Goal: Transaction & Acquisition: Purchase product/service

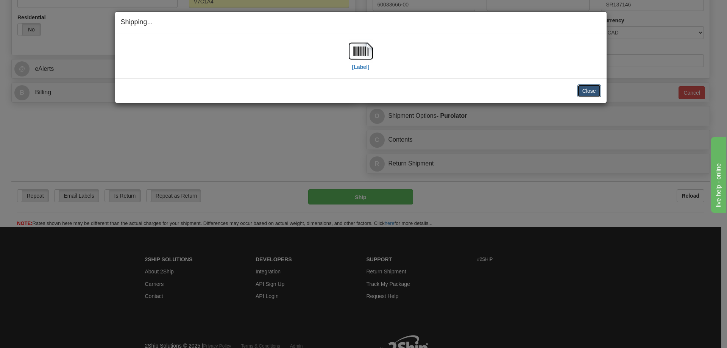
scroll to position [265, 0]
click at [586, 94] on button "Close" at bounding box center [588, 90] width 23 height 13
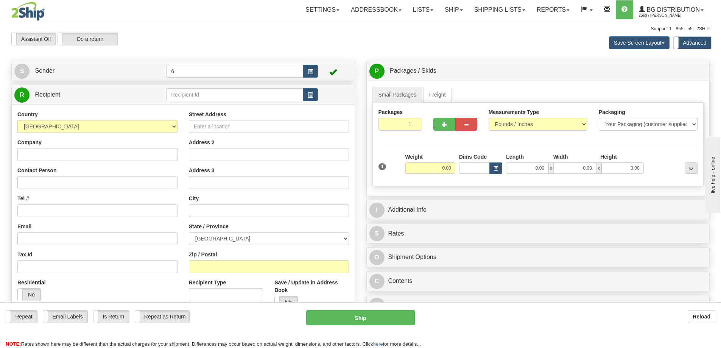
click at [190, 97] on div "Toggle navigation Settings Shipping Preferences Fields Preferences New" at bounding box center [360, 219] width 721 height 438
drag, startPoint x: 190, startPoint y: 97, endPoint x: 189, endPoint y: 92, distance: 5.6
click at [190, 97] on input "text" at bounding box center [234, 94] width 137 height 13
type input "45027"
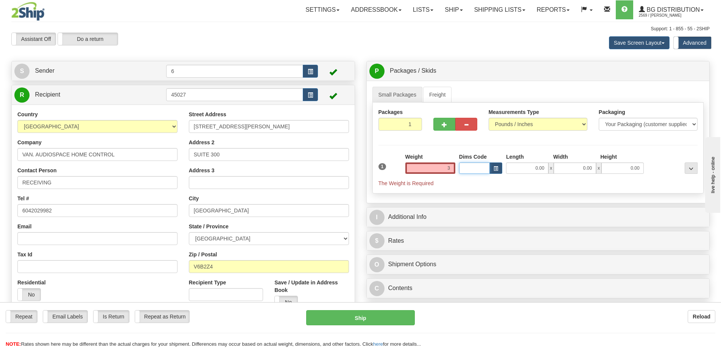
type input "3.00"
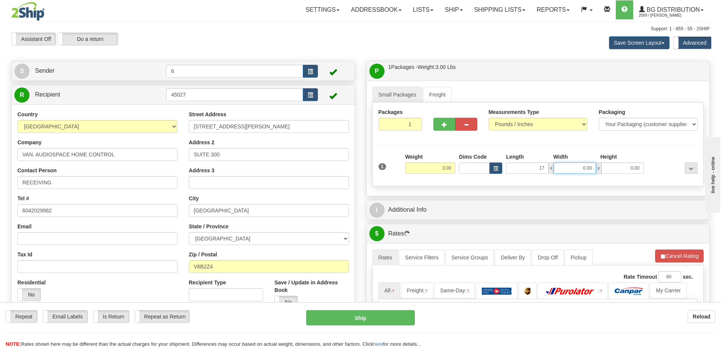
type input "17.00"
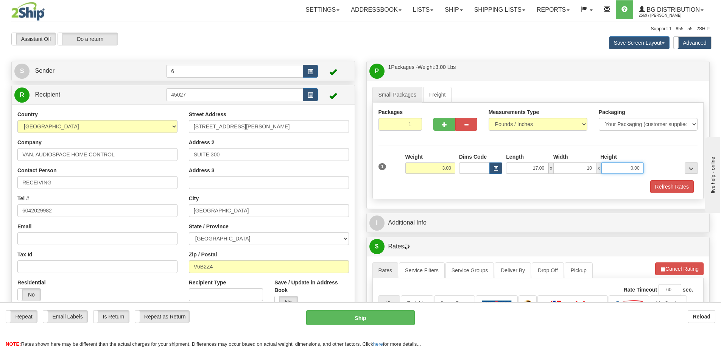
type input "10.00"
type input "7.00"
click at [668, 187] on button "Refresh Rates" at bounding box center [672, 186] width 44 height 13
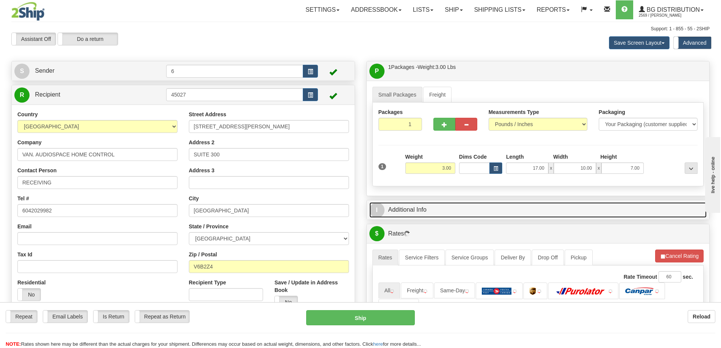
click at [641, 209] on link "I Additional Info" at bounding box center [539, 210] width 338 height 16
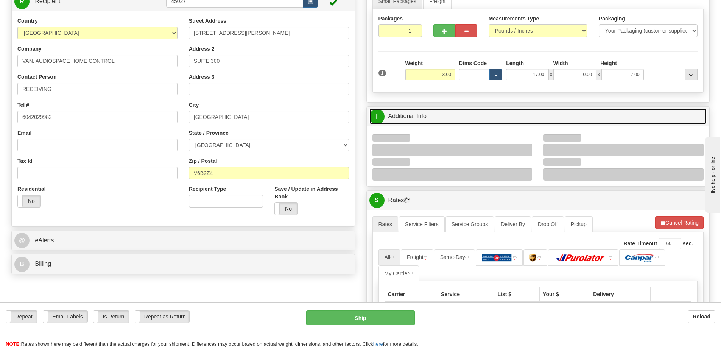
scroll to position [114, 0]
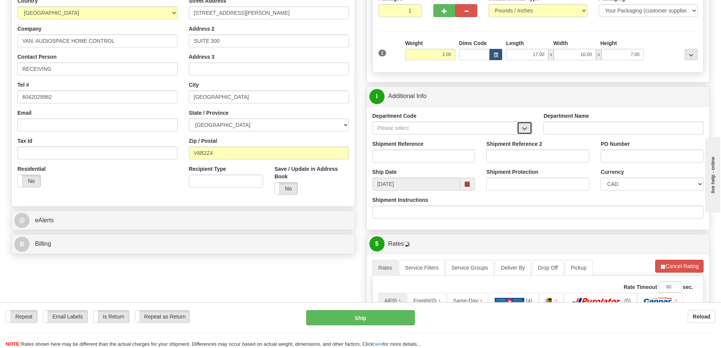
click at [525, 125] on button "button" at bounding box center [524, 128] width 15 height 13
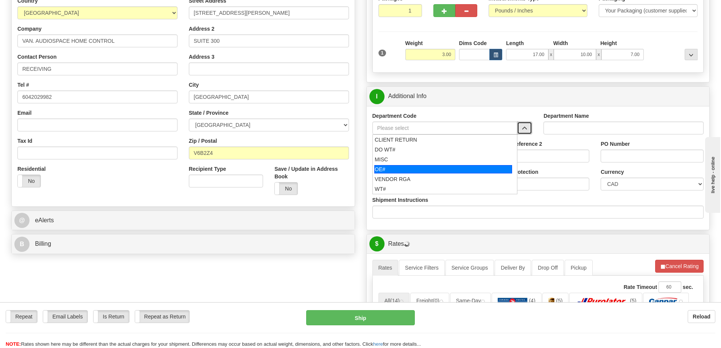
click at [414, 170] on div "OE#" at bounding box center [443, 169] width 138 height 8
type input "OE#"
type input "ORDERS"
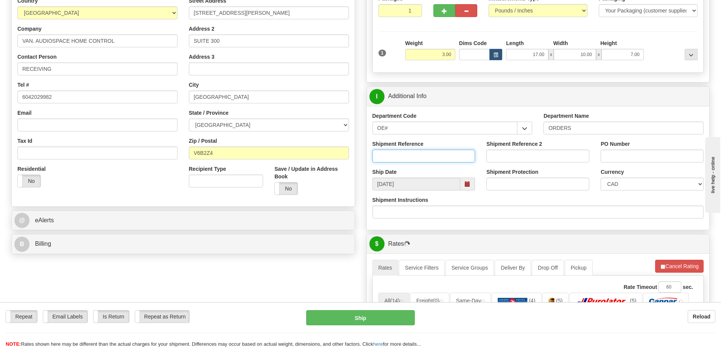
click at [416, 156] on input "Shipment Reference" at bounding box center [424, 156] width 103 height 13
type input "60032443-01"
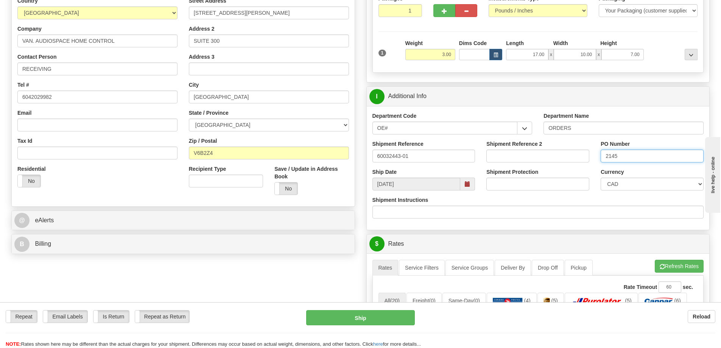
type input "2145"
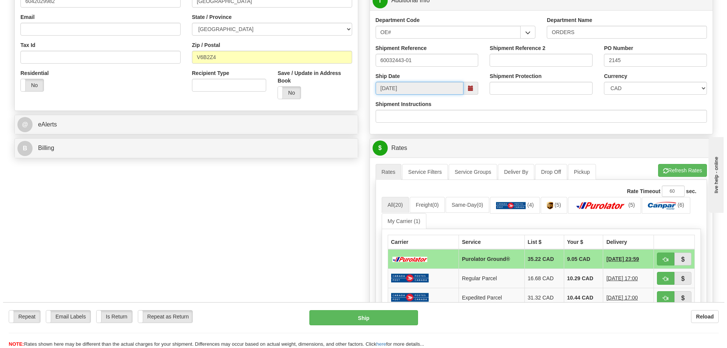
scroll to position [265, 0]
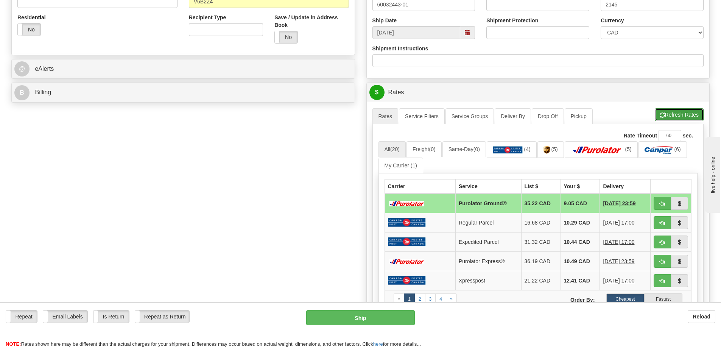
click at [680, 113] on button "Refresh Rates" at bounding box center [679, 114] width 49 height 13
click at [661, 204] on span "button" at bounding box center [662, 203] width 5 height 5
type input "260"
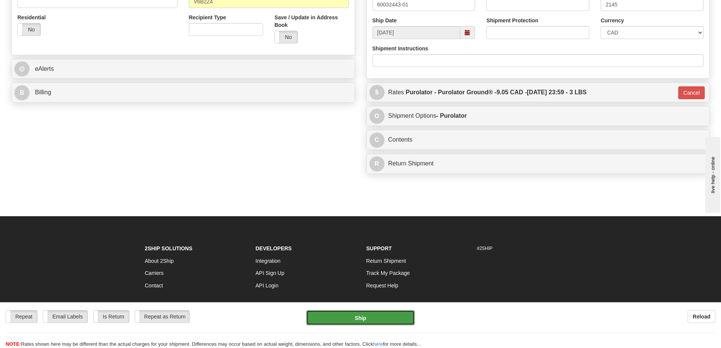
click at [391, 319] on button "Ship" at bounding box center [360, 317] width 109 height 15
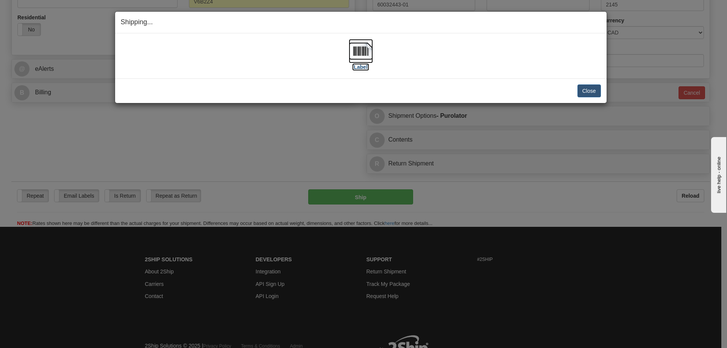
click at [358, 70] on label "[Label]" at bounding box center [360, 67] width 17 height 8
click at [585, 89] on button "Close" at bounding box center [588, 90] width 23 height 13
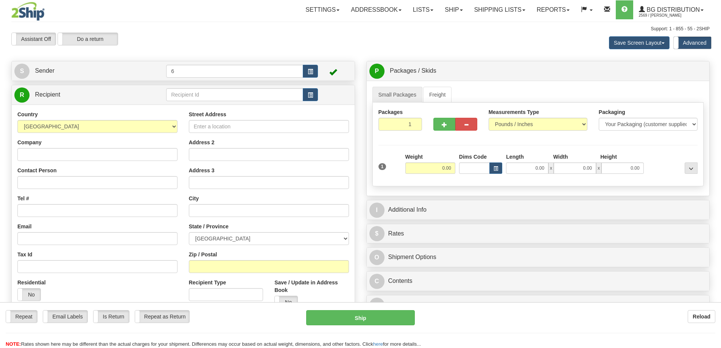
click at [203, 96] on div at bounding box center [360, 174] width 721 height 348
drag, startPoint x: 0, startPoint y: 0, endPoint x: 203, endPoint y: 97, distance: 224.7
click at [203, 96] on input "text" at bounding box center [234, 94] width 137 height 13
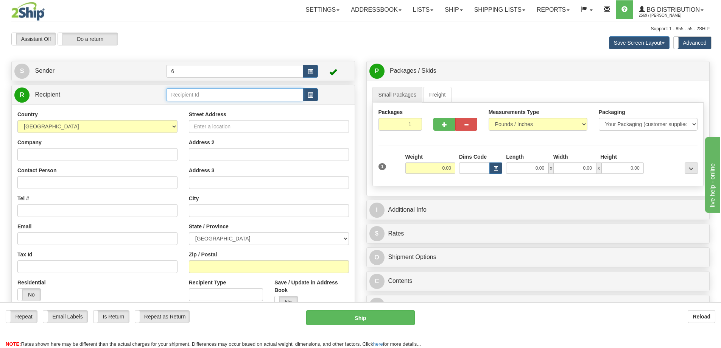
click at [203, 97] on input "text" at bounding box center [234, 94] width 137 height 13
click at [192, 111] on div "EMTEK" at bounding box center [233, 107] width 130 height 8
type input "EMTEK"
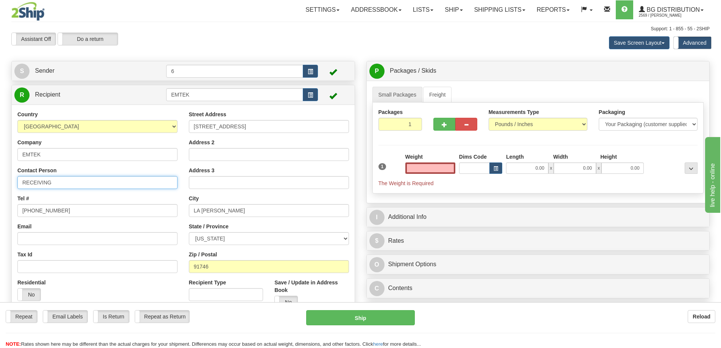
type input "0.00"
drag, startPoint x: -48, startPoint y: 182, endPoint x: -66, endPoint y: 182, distance: 17.0
click at [0, 182] on html "Training Course Close Toggle navigation Settings Shipping Preferences New Sende…" at bounding box center [360, 174] width 721 height 348
type input "RETURNS"
type input "6269310413"
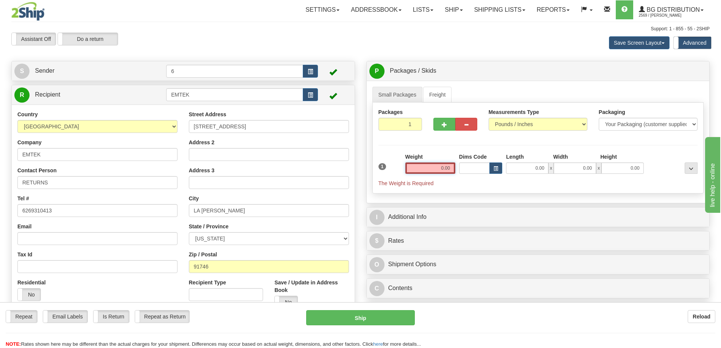
click at [443, 170] on input "0.00" at bounding box center [431, 167] width 50 height 11
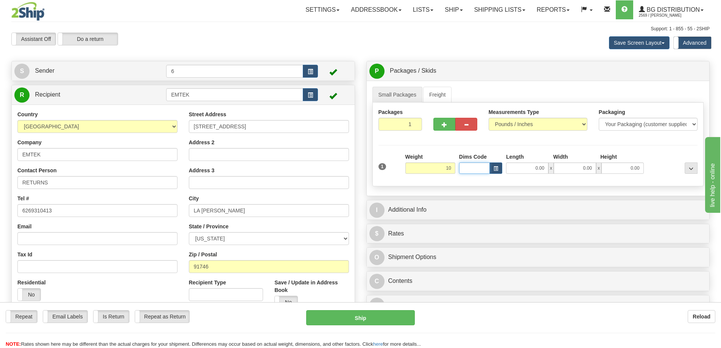
type input "10.00"
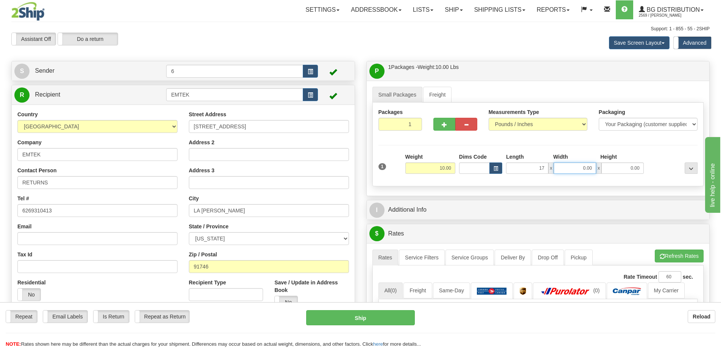
type input "17.00"
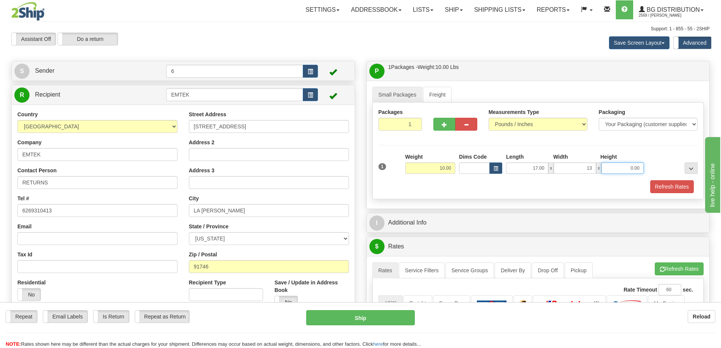
type input "13.00"
type input "11.00"
click at [675, 188] on button "Refresh Rates" at bounding box center [672, 186] width 44 height 13
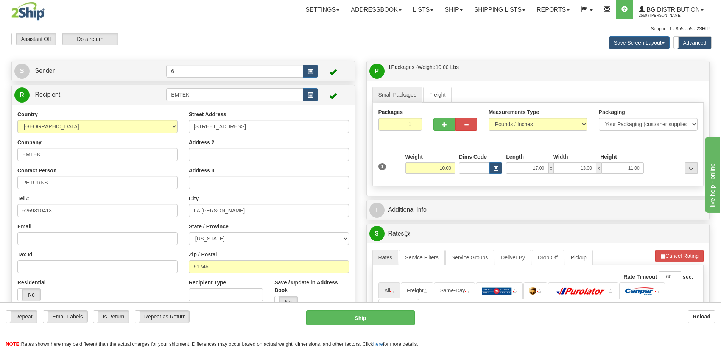
click at [650, 219] on div "I Additional Info" at bounding box center [538, 209] width 343 height 19
click at [682, 259] on button "Refresh Rates" at bounding box center [679, 256] width 49 height 13
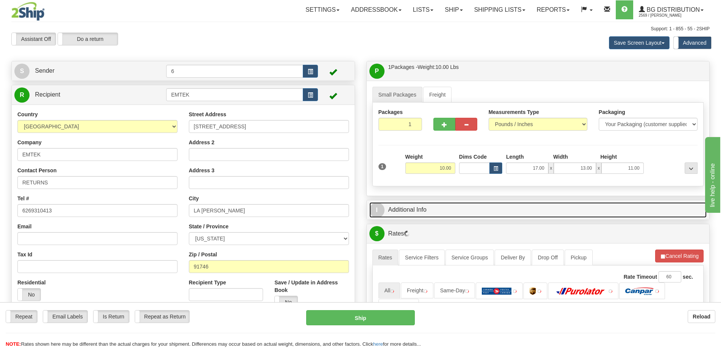
click at [527, 208] on link "I Additional Info" at bounding box center [539, 210] width 338 height 16
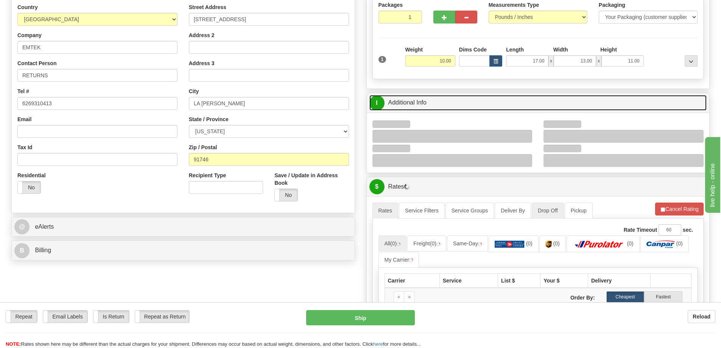
scroll to position [114, 0]
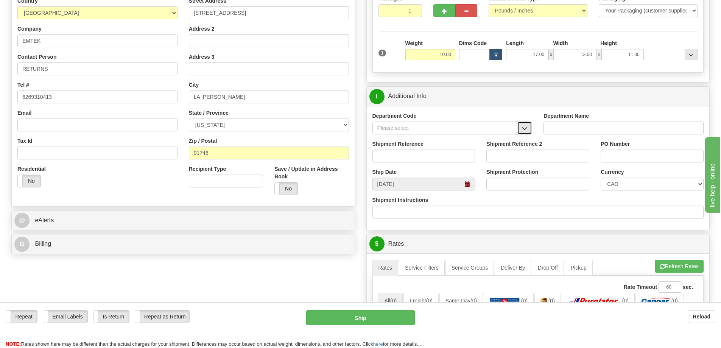
click at [524, 128] on span "button" at bounding box center [524, 128] width 5 height 5
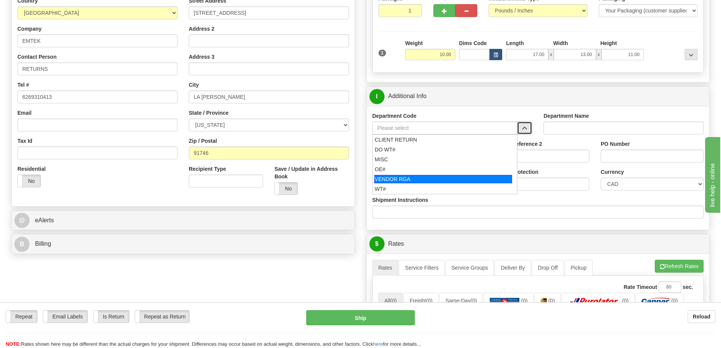
click at [402, 178] on div "VENDOR RGA" at bounding box center [443, 179] width 138 height 8
type input "VENDOR RGA"
type input "VENDOR RETURNS"
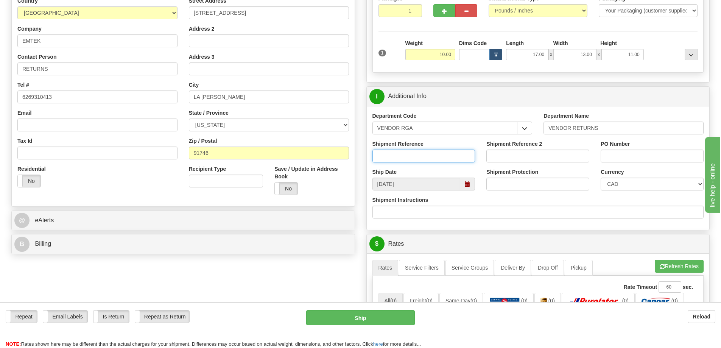
click at [404, 162] on input "Shipment Reference" at bounding box center [424, 156] width 103 height 13
type input "emtek"
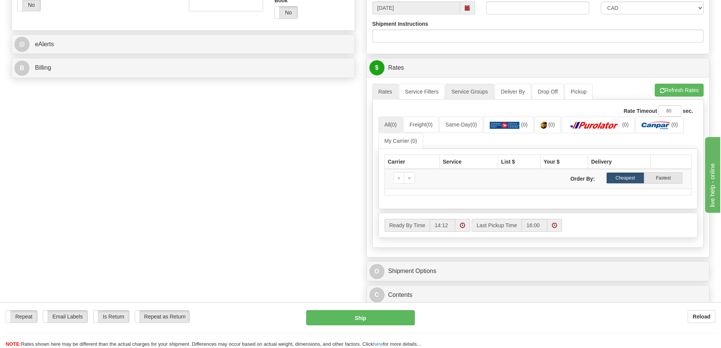
scroll to position [303, 0]
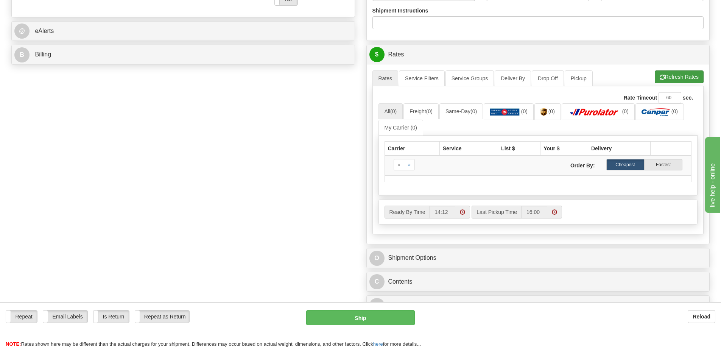
type input "emtek"
click at [677, 78] on button "Refresh Rates" at bounding box center [679, 76] width 49 height 13
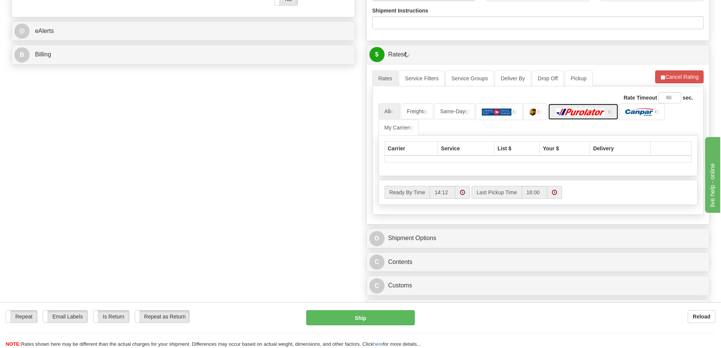
click at [590, 114] on img at bounding box center [580, 112] width 53 height 8
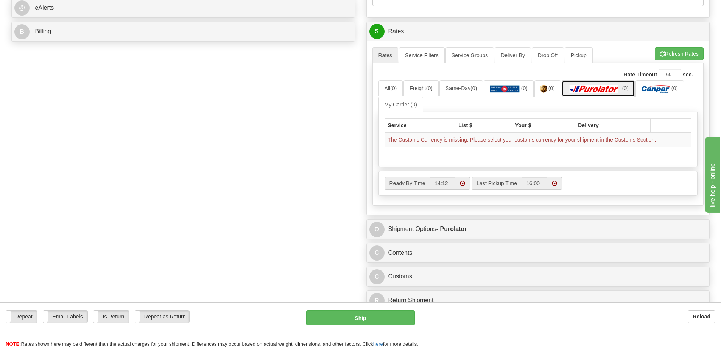
scroll to position [416, 0]
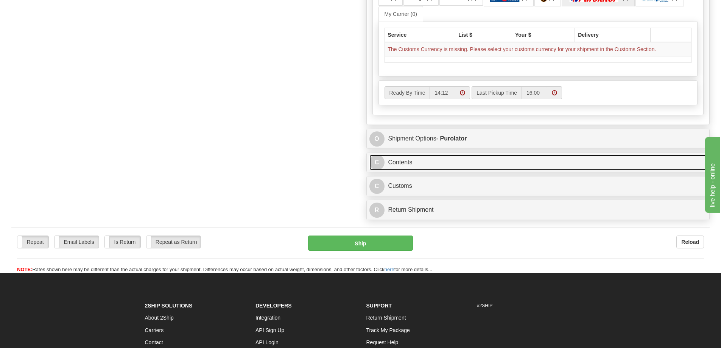
click at [446, 161] on link "C Contents" at bounding box center [539, 163] width 338 height 16
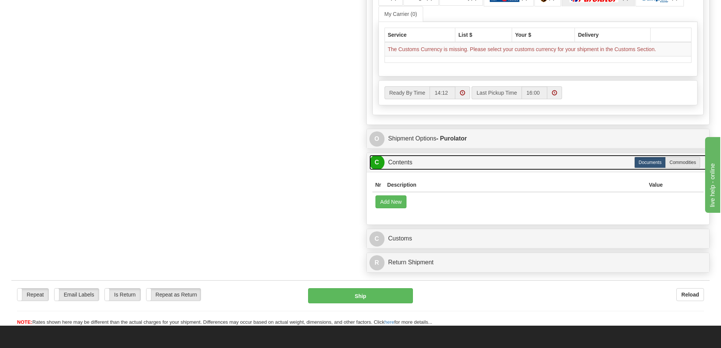
click at [427, 161] on link "C Contents" at bounding box center [539, 163] width 338 height 16
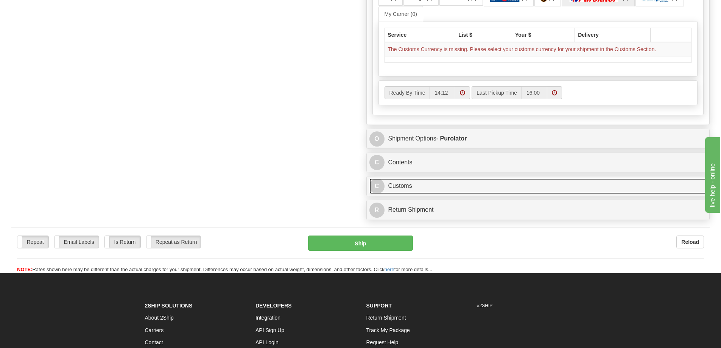
click at [416, 181] on link "C Customs" at bounding box center [539, 186] width 338 height 16
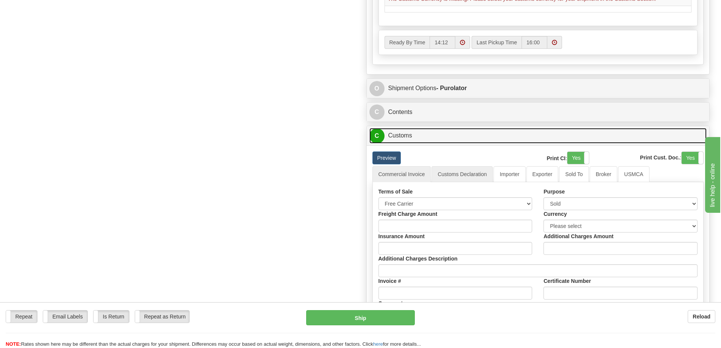
scroll to position [454, 0]
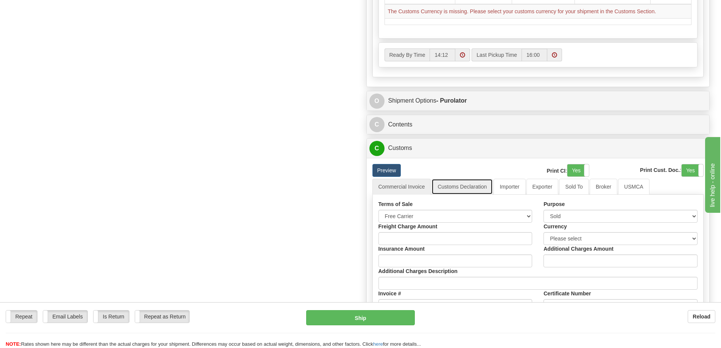
click at [467, 189] on link "Customs Declaration" at bounding box center [462, 187] width 61 height 16
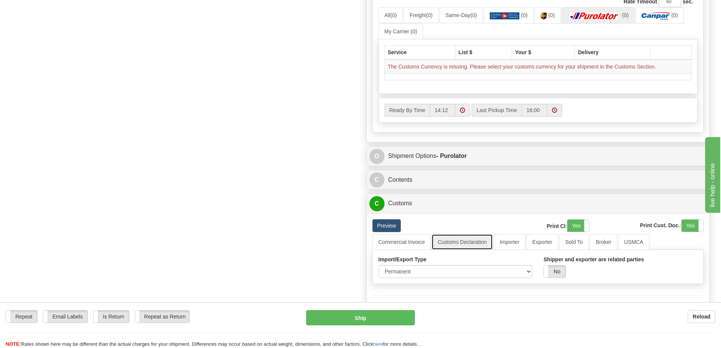
scroll to position [416, 0]
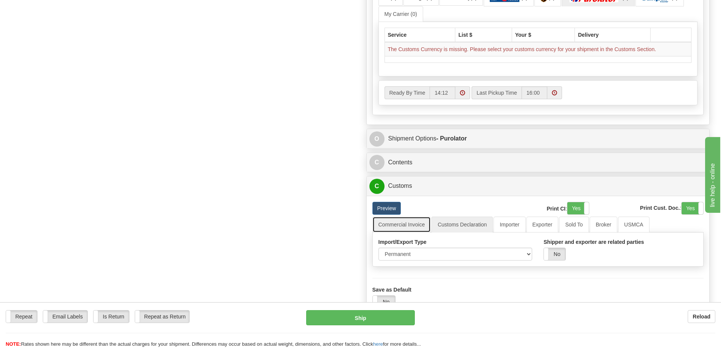
click at [413, 224] on link "Commercial Invoice" at bounding box center [402, 225] width 59 height 16
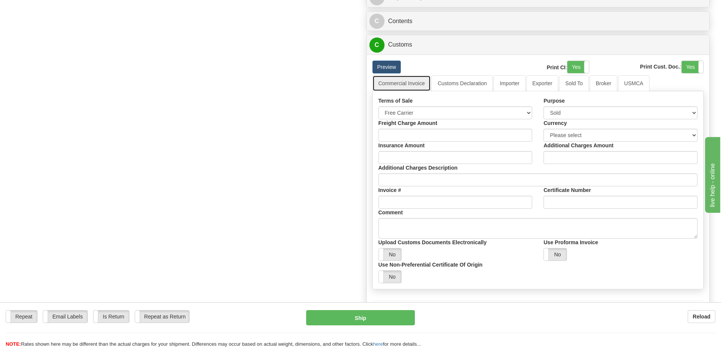
scroll to position [568, 0]
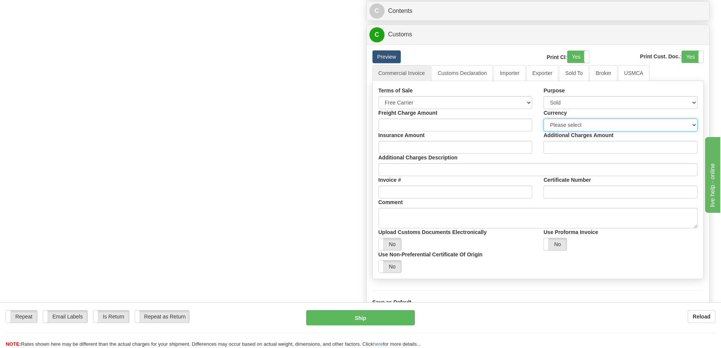
click at [595, 125] on select "Please select CAD USD EUR ZAR [PERSON_NAME] ARN AUD AUS AWG BBD BFR BGN BHD BMD…" at bounding box center [621, 125] width 154 height 13
select select "0"
click at [544, 120] on select "Please select CAD USD EUR ZAR [PERSON_NAME] ARN AUD AUS AWG BBD BFR BGN BHD BMD…" at bounding box center [621, 125] width 154 height 13
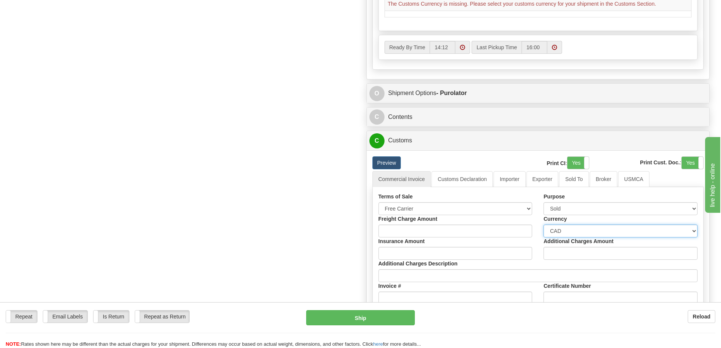
scroll to position [303, 0]
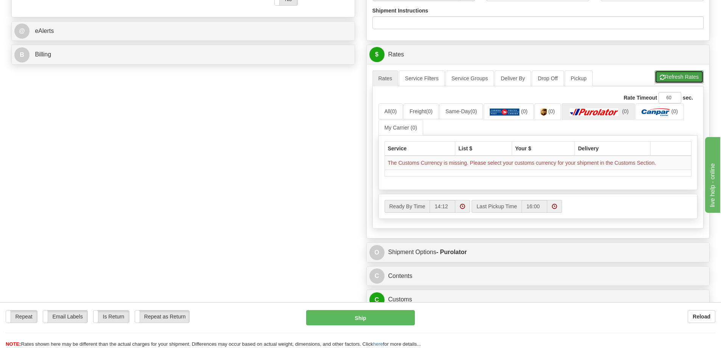
click at [694, 75] on button "Refresh Rates" at bounding box center [679, 76] width 49 height 13
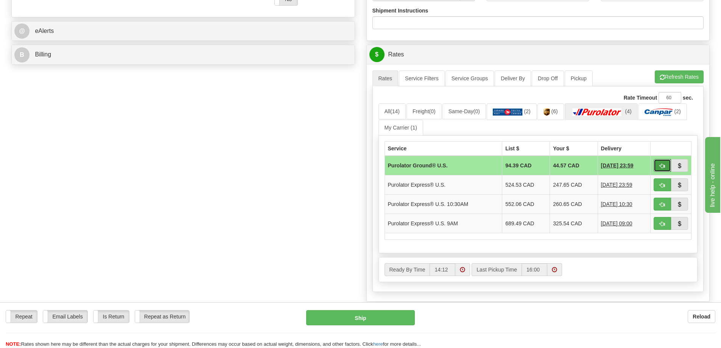
click at [664, 168] on button "button" at bounding box center [662, 165] width 17 height 13
type input "360"
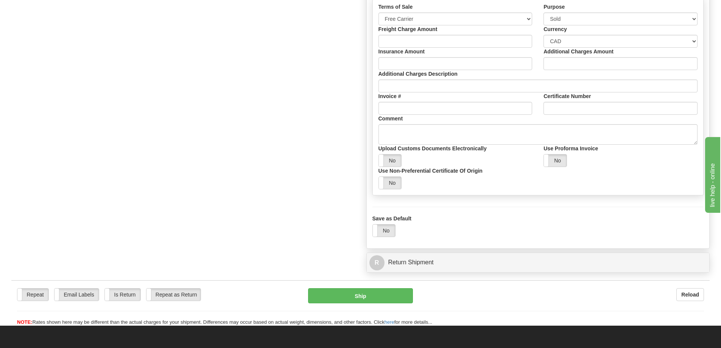
scroll to position [530, 0]
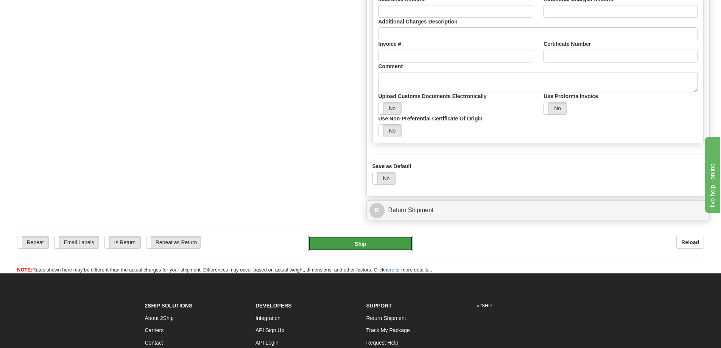
click at [371, 243] on button "Ship" at bounding box center [360, 243] width 105 height 15
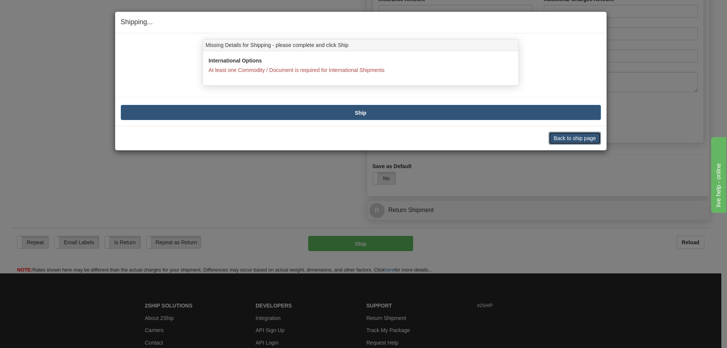
click at [569, 137] on button "Back to ship page" at bounding box center [575, 138] width 52 height 13
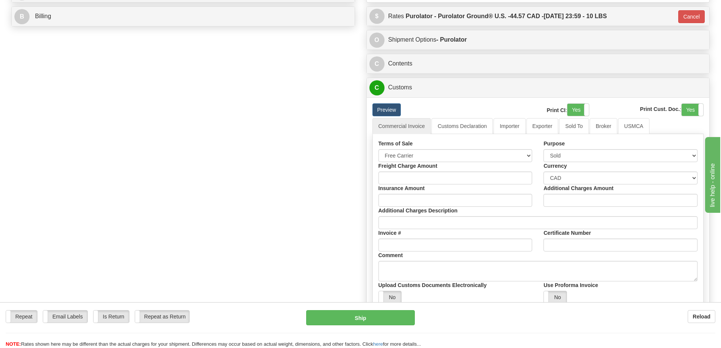
scroll to position [341, 0]
click at [455, 125] on link "Customs Declaration" at bounding box center [462, 127] width 61 height 16
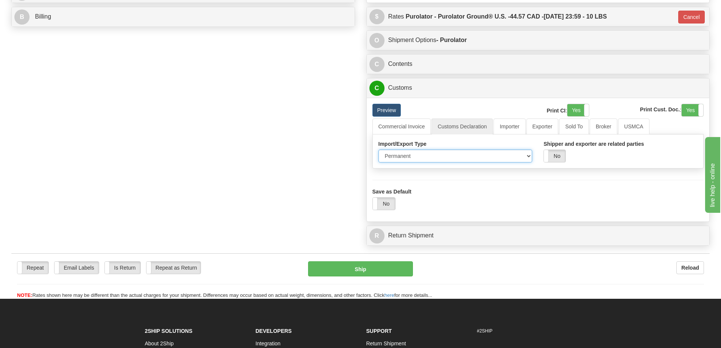
click at [524, 159] on select "Permanent Temporary Repair Return" at bounding box center [456, 156] width 154 height 13
select select "3"
click at [379, 151] on select "Permanent Temporary Repair Return" at bounding box center [456, 156] width 154 height 13
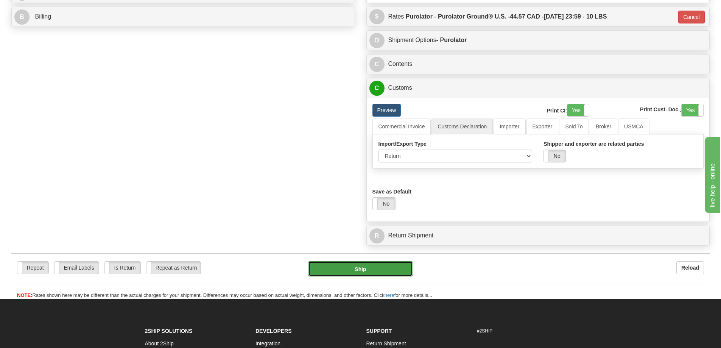
click at [370, 269] on button "Ship" at bounding box center [360, 268] width 105 height 15
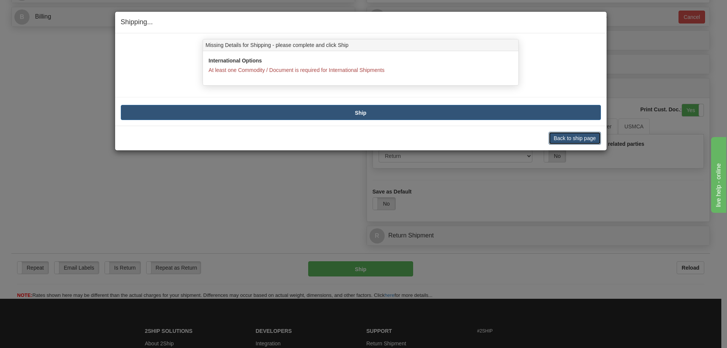
click at [582, 141] on button "Back to ship page" at bounding box center [575, 138] width 52 height 13
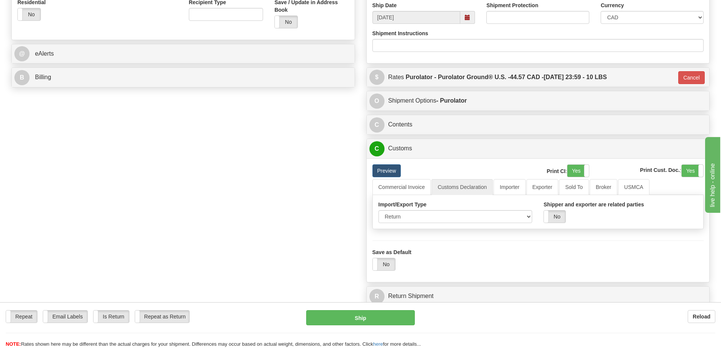
scroll to position [303, 0]
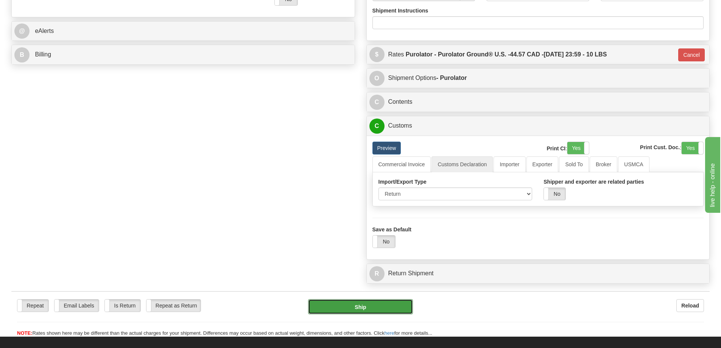
click at [370, 305] on button "Ship" at bounding box center [360, 306] width 105 height 15
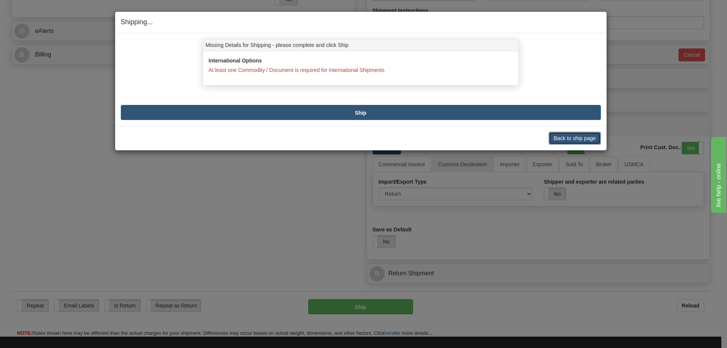
click at [569, 140] on button "Back to ship page" at bounding box center [575, 138] width 52 height 13
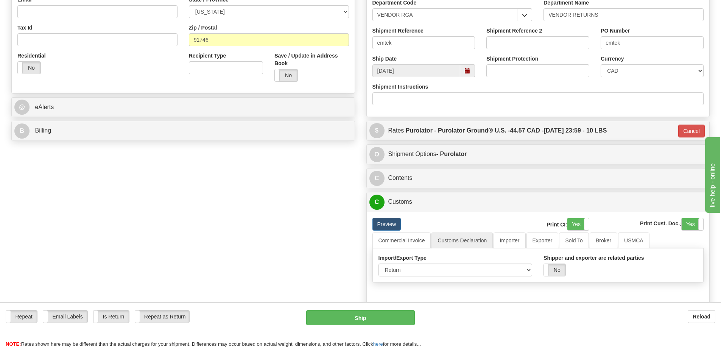
scroll to position [227, 0]
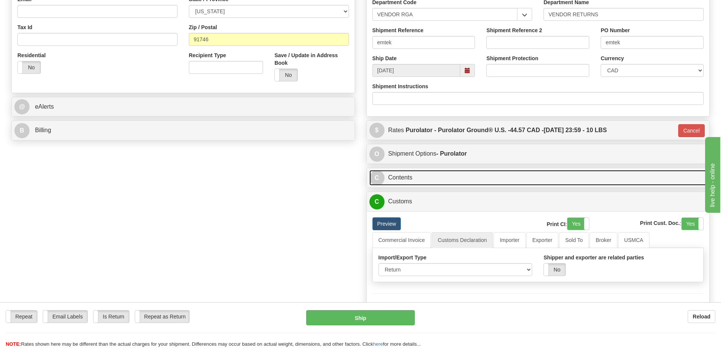
click at [429, 186] on link "C Contents" at bounding box center [539, 178] width 338 height 16
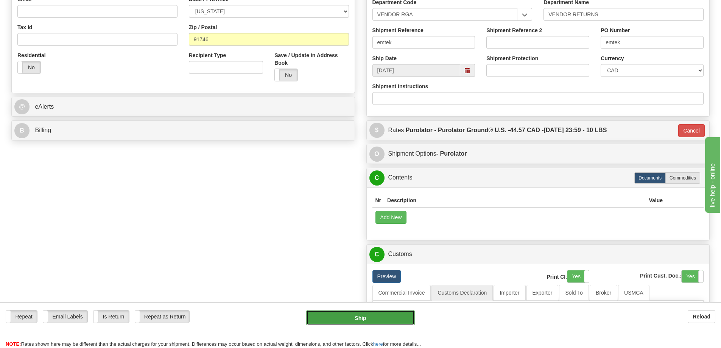
click at [381, 321] on button "Ship" at bounding box center [360, 317] width 109 height 15
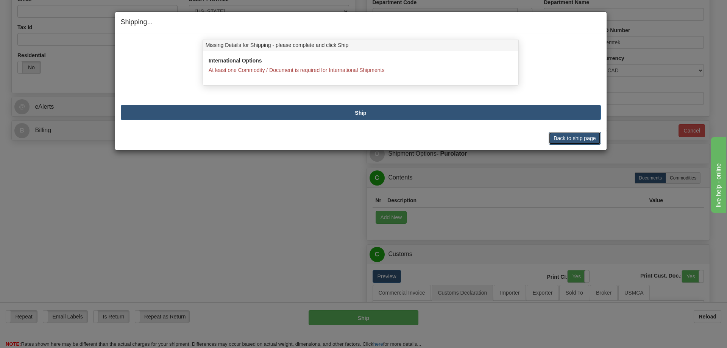
click at [580, 135] on button "Back to ship page" at bounding box center [575, 138] width 52 height 13
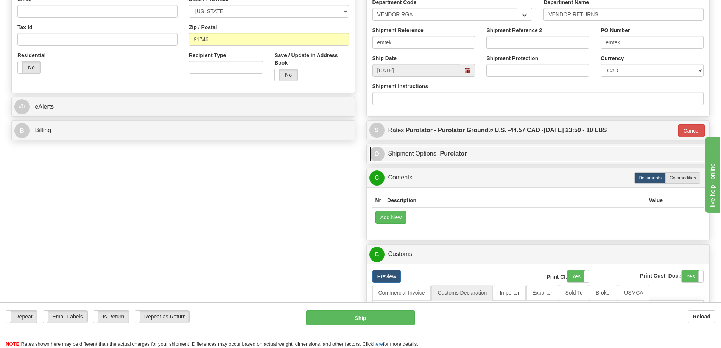
click at [470, 151] on link "O Shipment Options - Purolator" at bounding box center [539, 154] width 338 height 16
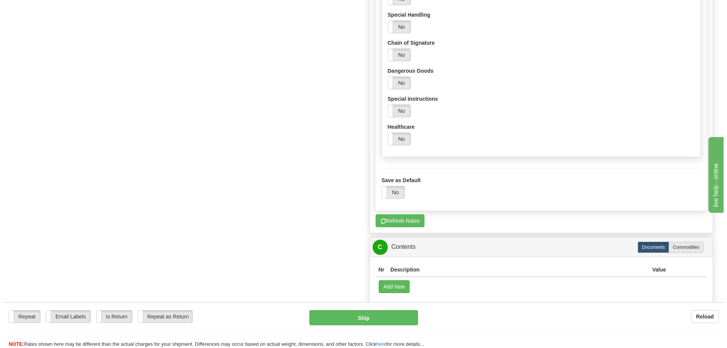
scroll to position [682, 0]
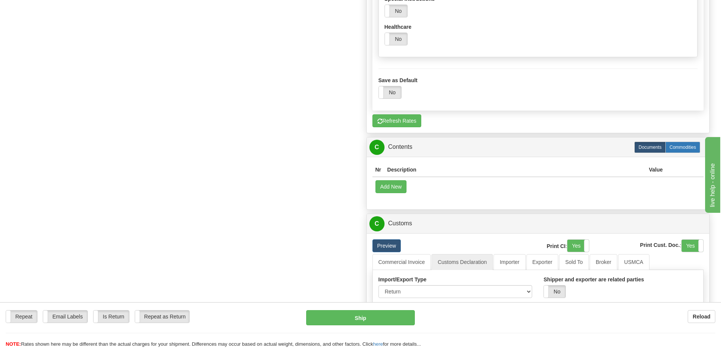
click at [666, 152] on label "Commodities" at bounding box center [683, 147] width 35 height 11
radio input "true"
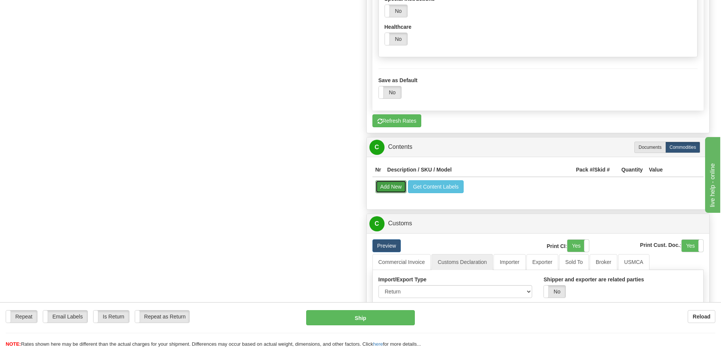
click at [392, 185] on button "Add New" at bounding box center [391, 186] width 31 height 13
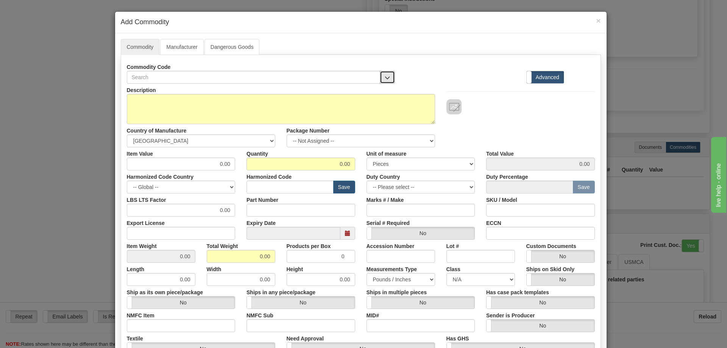
click at [383, 72] on button "button" at bounding box center [387, 77] width 15 height 13
click at [387, 74] on button "button" at bounding box center [387, 77] width 15 height 13
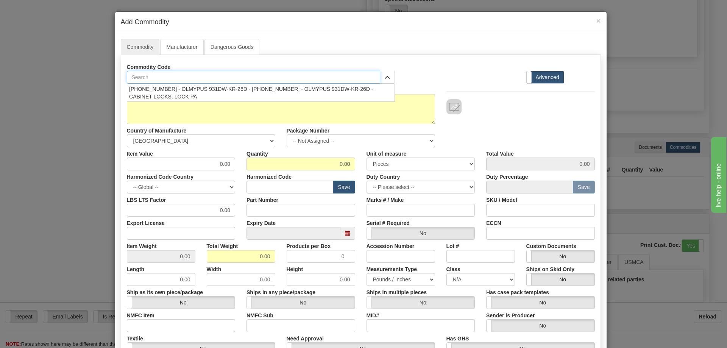
click at [303, 81] on input "text" at bounding box center [254, 77] width 254 height 13
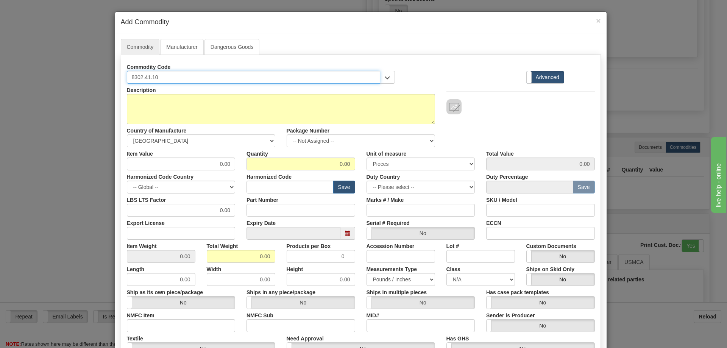
type input "8302.41.10"
click at [388, 78] on button "button" at bounding box center [387, 77] width 15 height 13
click at [387, 77] on span "button" at bounding box center [387, 77] width 5 height 5
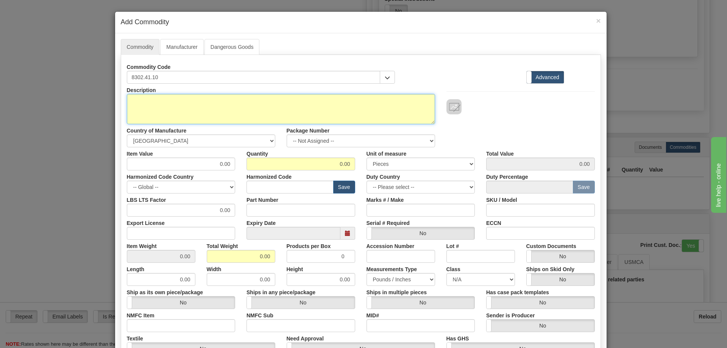
click at [353, 101] on textarea "Description" at bounding box center [281, 109] width 308 height 30
type textarea "d"
type textarea "DOOR HANDLES"
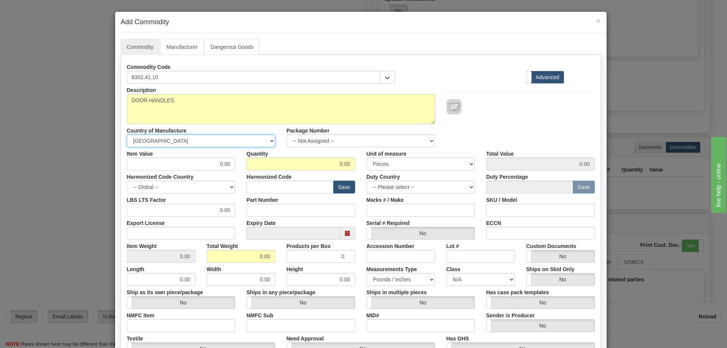
click at [229, 137] on select "-- Unknown -- [GEOGRAPHIC_DATA] [GEOGRAPHIC_DATA] [GEOGRAPHIC_DATA] [GEOGRAPHIC…" at bounding box center [201, 140] width 148 height 13
select select "US"
click at [127, 134] on select "-- Unknown -- [GEOGRAPHIC_DATA] [GEOGRAPHIC_DATA] [GEOGRAPHIC_DATA] [GEOGRAPHIC…" at bounding box center [201, 140] width 148 height 13
drag, startPoint x: 211, startPoint y: 167, endPoint x: 251, endPoint y: 169, distance: 40.6
click at [251, 169] on div "Item Value 0.00 Quantity 0.00 Unit of measure 3 Thousand Square Inches Adjustme…" at bounding box center [360, 158] width 479 height 23
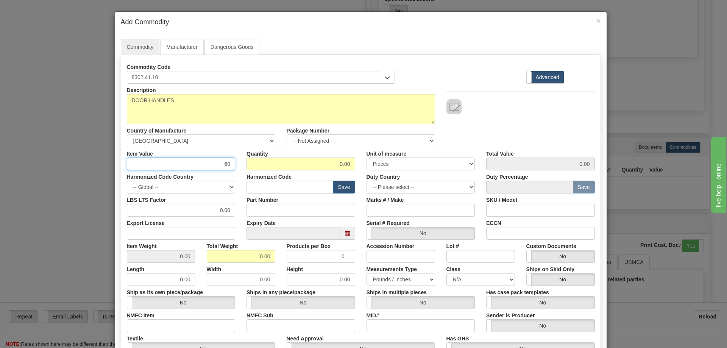
type input "6"
type input "300"
type input "2"
type input "600.00"
click at [397, 161] on select "3 Thousand Square Inches Adjustments 56 Pound Bushel Bag Barrel Board Feet Box …" at bounding box center [421, 164] width 109 height 13
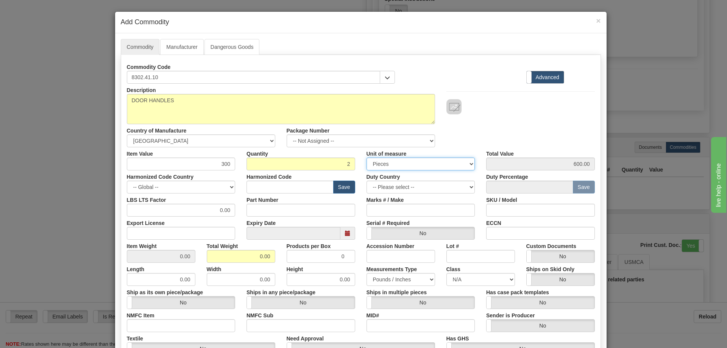
select select "PC"
click at [367, 158] on select "3 Thousand Square Inches Adjustments 56 Pound Bushel Bag Barrel Board Feet Box …" at bounding box center [421, 164] width 109 height 13
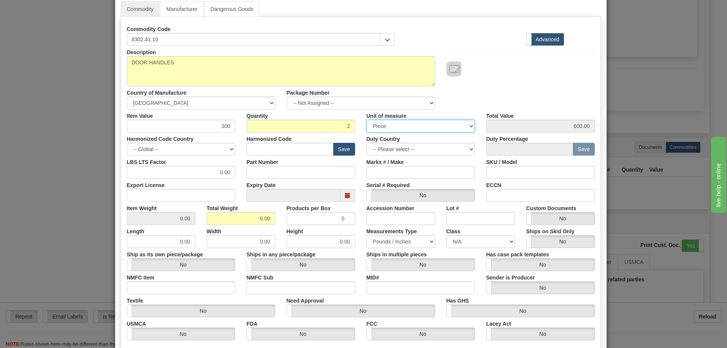
scroll to position [76, 0]
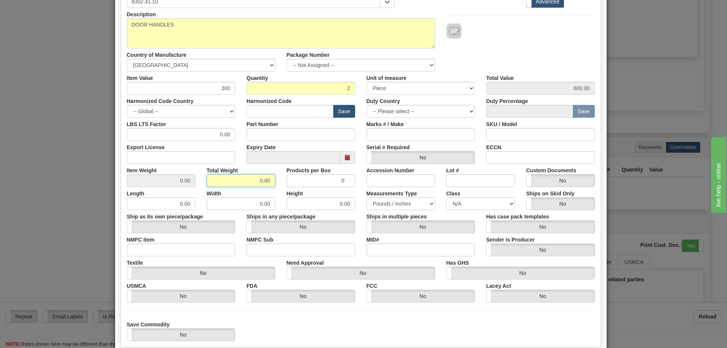
click at [251, 185] on input "0.00" at bounding box center [241, 180] width 69 height 13
type input "100.00"
type input "50.0000"
drag, startPoint x: 255, startPoint y: 182, endPoint x: 254, endPoint y: 188, distance: 5.8
click at [254, 188] on div "Width 0.00" at bounding box center [241, 198] width 80 height 23
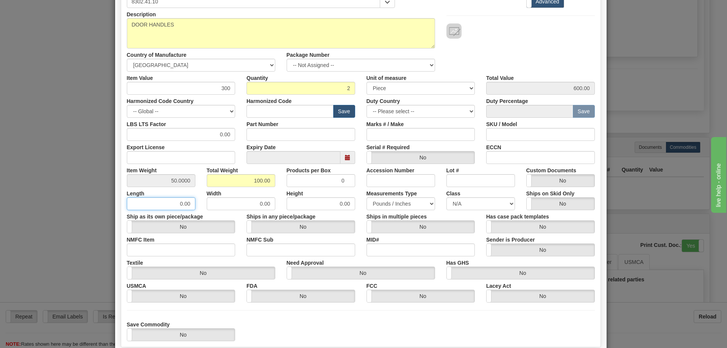
click at [173, 206] on input "0.00" at bounding box center [161, 203] width 69 height 13
drag, startPoint x: 170, startPoint y: 201, endPoint x: 242, endPoint y: 202, distance: 71.6
click at [242, 202] on div "Length 0.00 Width 0.00 Height 0.00 Measurements Type Pounds / Inches Kilograms …" at bounding box center [360, 198] width 479 height 23
type input "17"
type input "13"
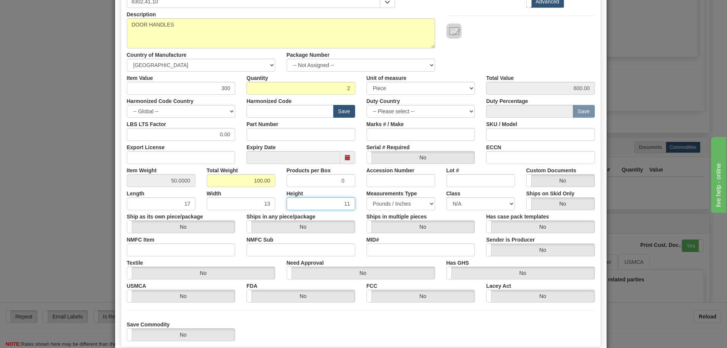
type input "11"
drag, startPoint x: 238, startPoint y: 182, endPoint x: 367, endPoint y: 178, distance: 128.8
click at [367, 178] on div "Item Weight 50.0000 Total Weight 100.00 Products per Box 0 Accession Number Lot…" at bounding box center [360, 175] width 479 height 23
type input "10"
type input "5.0000"
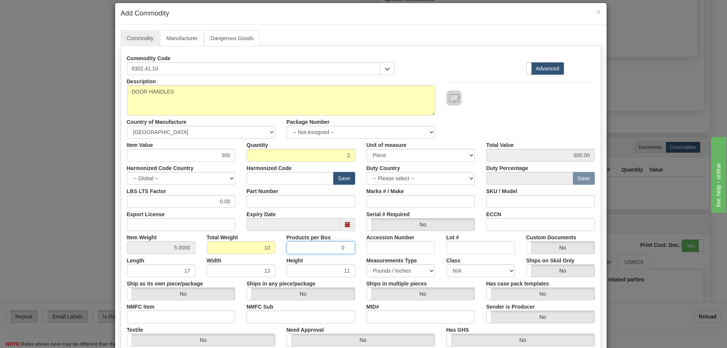
scroll to position [7, 0]
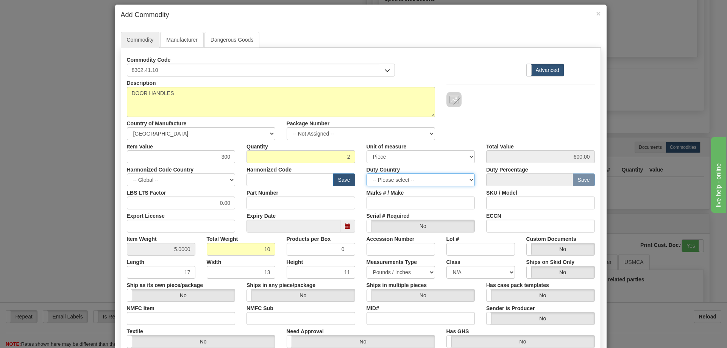
click at [416, 179] on select "-- Please select -- [GEOGRAPHIC_DATA] [GEOGRAPHIC_DATA] [GEOGRAPHIC_DATA] [GEOG…" at bounding box center [421, 179] width 109 height 13
drag, startPoint x: 416, startPoint y: 179, endPoint x: 424, endPoint y: 185, distance: 10.8
click at [416, 179] on select "-- Please select -- [GEOGRAPHIC_DATA] [GEOGRAPHIC_DATA] [GEOGRAPHIC_DATA] [GEOG…" at bounding box center [421, 179] width 109 height 13
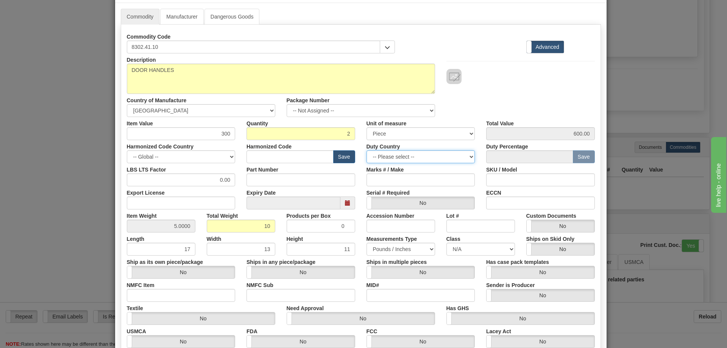
scroll to position [121, 0]
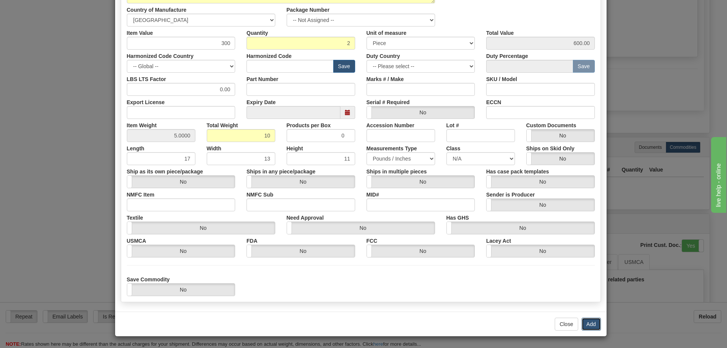
click at [596, 322] on button "Add" at bounding box center [591, 324] width 19 height 13
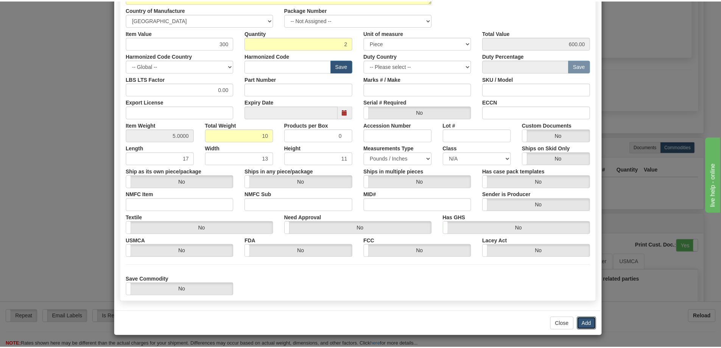
scroll to position [0, 0]
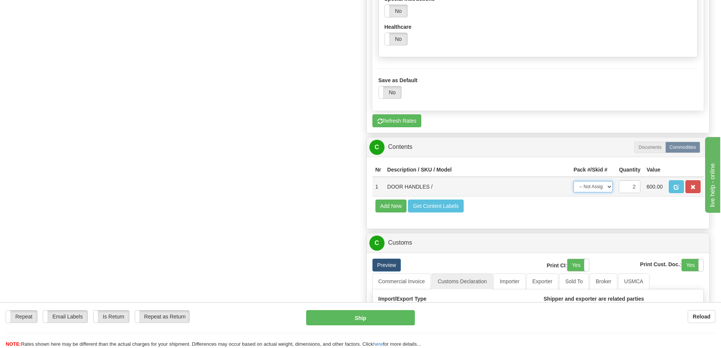
click at [603, 189] on select "-- Not Assigned -- Item 1" at bounding box center [593, 186] width 39 height 11
select select "0"
click at [574, 182] on select "-- Not Assigned -- Item 1" at bounding box center [593, 186] width 39 height 11
click at [426, 209] on button "Get Content Labels" at bounding box center [436, 206] width 56 height 13
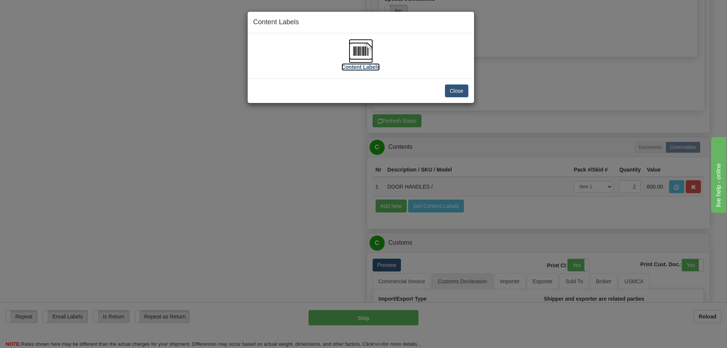
click at [369, 67] on label "Content Labels" at bounding box center [361, 67] width 38 height 8
click at [459, 87] on button "Close" at bounding box center [456, 90] width 23 height 13
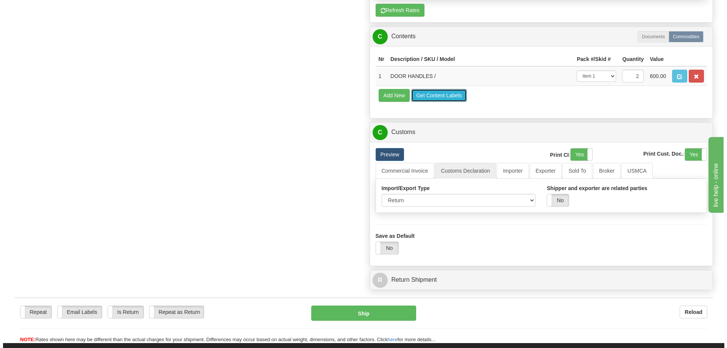
scroll to position [795, 0]
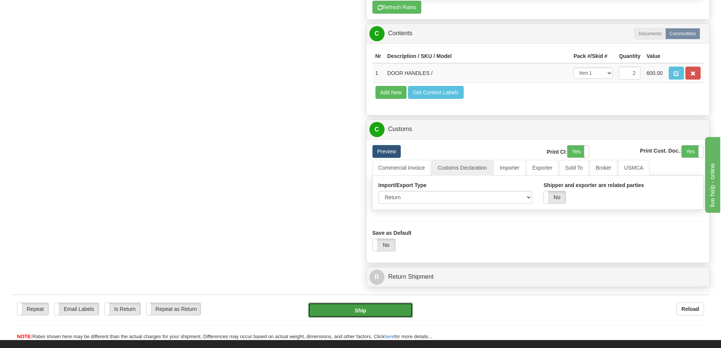
click at [367, 313] on button "Ship" at bounding box center [360, 310] width 105 height 15
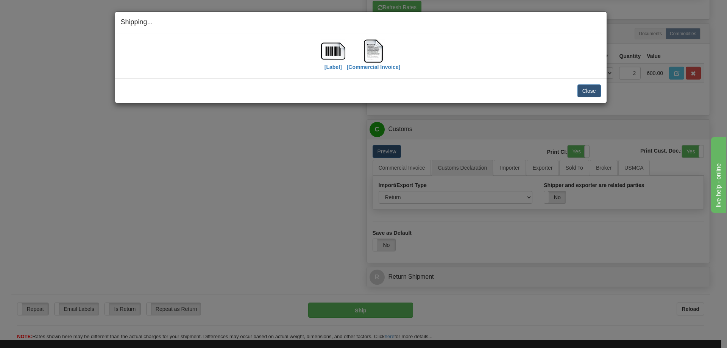
click at [361, 71] on div "[Commercial Invoice]" at bounding box center [374, 56] width 54 height 34
click at [363, 67] on label "[Commercial Invoice]" at bounding box center [374, 67] width 54 height 8
click at [334, 69] on label "[Label]" at bounding box center [332, 67] width 17 height 8
click at [585, 87] on button "Close" at bounding box center [588, 90] width 23 height 13
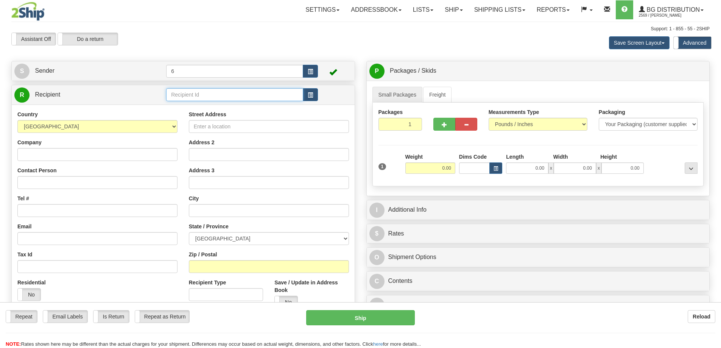
click at [217, 96] on input "text" at bounding box center [234, 94] width 137 height 13
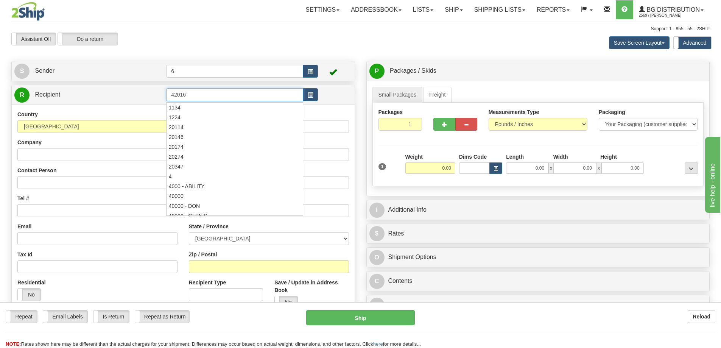
type input "42016"
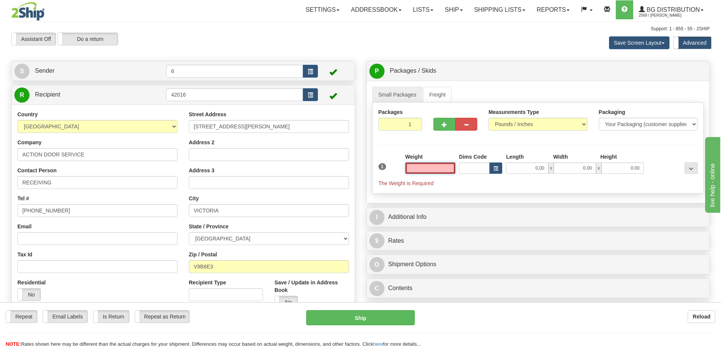
click at [422, 171] on input "text" at bounding box center [431, 167] width 50 height 11
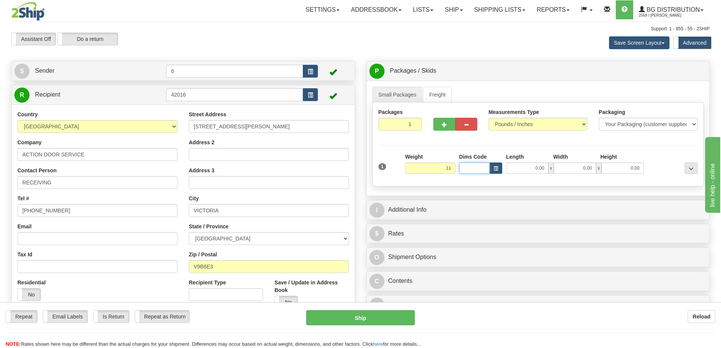
type input "11.00"
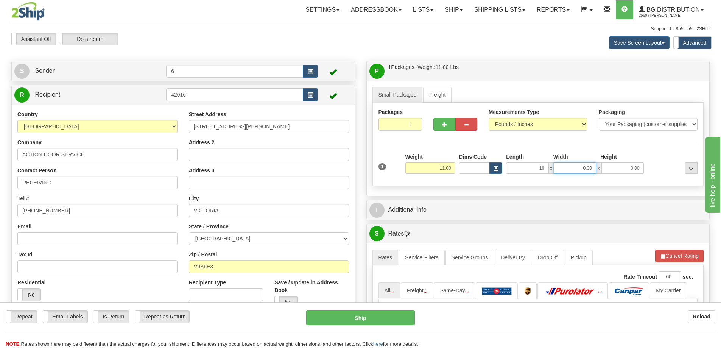
type input "16.00"
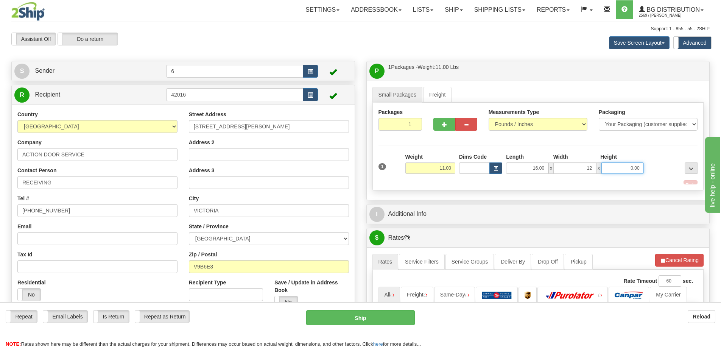
type input "12.00"
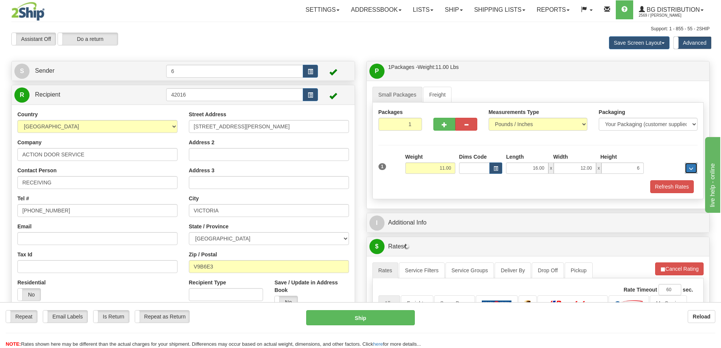
type input "6.00"
click at [678, 186] on button "Refresh Rates" at bounding box center [672, 186] width 44 height 13
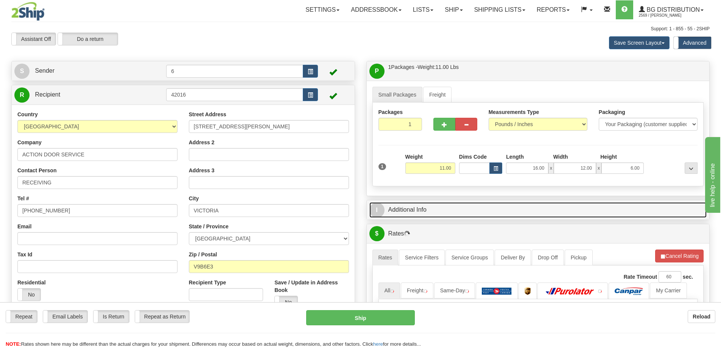
click at [647, 210] on link "I Additional Info" at bounding box center [539, 210] width 338 height 16
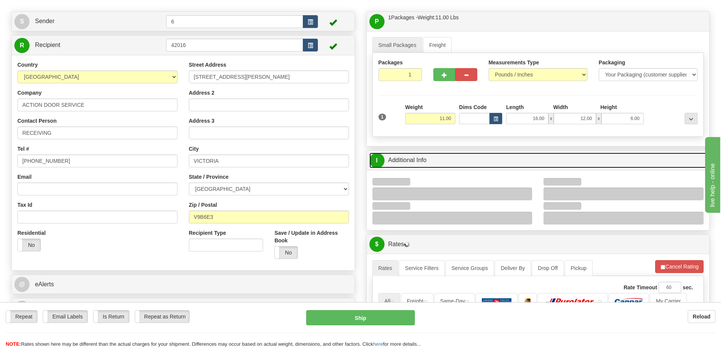
scroll to position [76, 0]
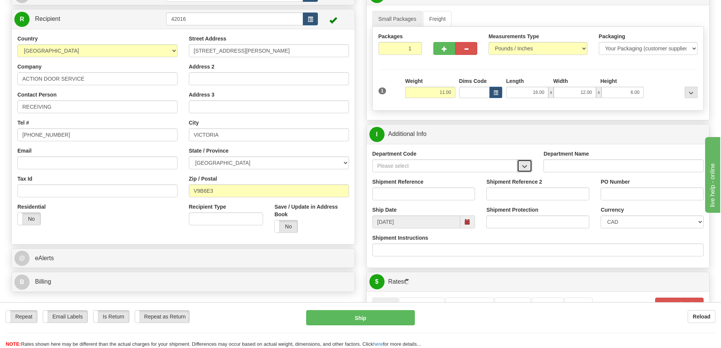
drag, startPoint x: 525, startPoint y: 166, endPoint x: 515, endPoint y: 171, distance: 11.0
click at [525, 166] on span "button" at bounding box center [524, 166] width 5 height 5
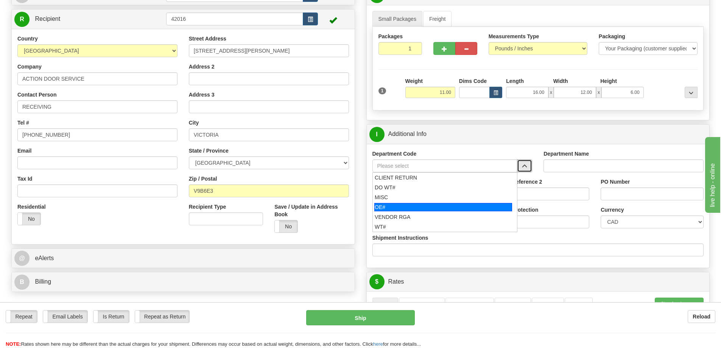
drag, startPoint x: 421, startPoint y: 213, endPoint x: 419, endPoint y: 207, distance: 6.5
click at [419, 207] on ul "CLIENT RETURN DO WT# MISC OE# VENDOR RGA WT#" at bounding box center [445, 202] width 145 height 60
click at [419, 207] on div "OE#" at bounding box center [443, 207] width 138 height 8
type input "OE#"
type input "ORDERS"
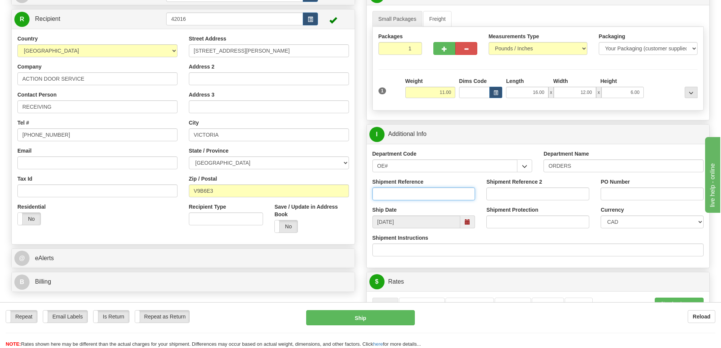
click at [412, 193] on input "Shipment Reference" at bounding box center [424, 193] width 103 height 13
type input "60033682-00"
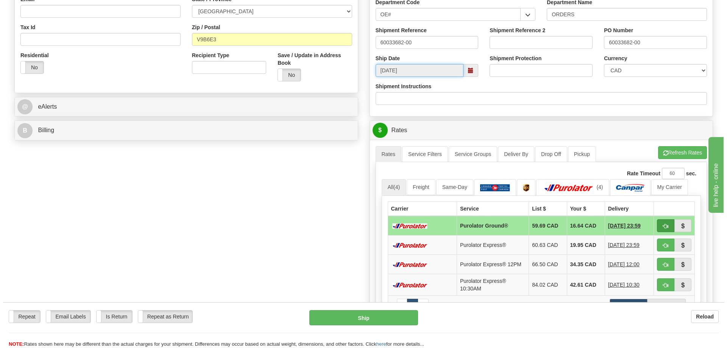
scroll to position [303, 0]
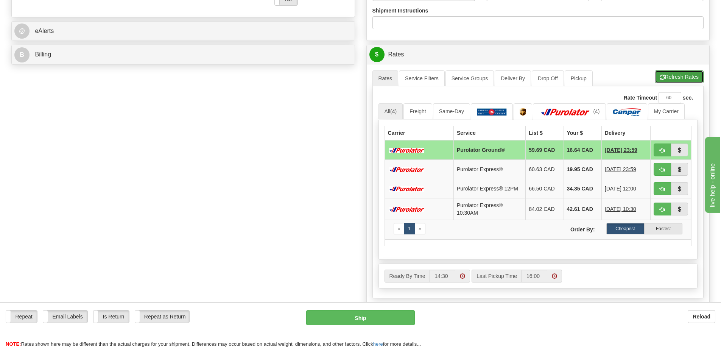
click at [677, 77] on button "Refresh Rates" at bounding box center [679, 76] width 49 height 13
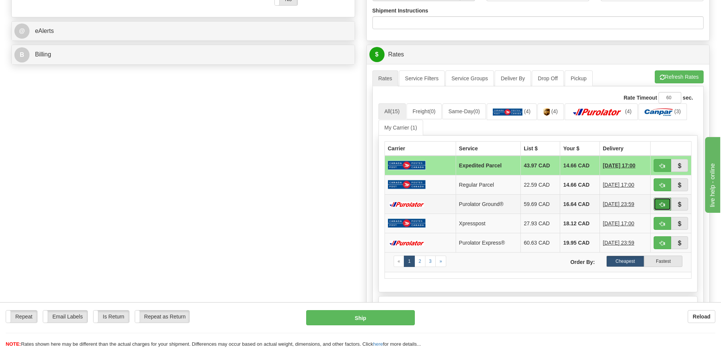
click at [663, 204] on span "button" at bounding box center [662, 204] width 5 height 5
type input "260"
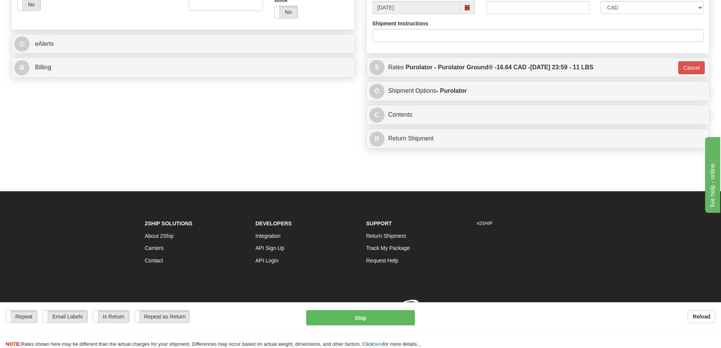
click at [371, 303] on div "Repeat Repeat Email Labels Email Labels Edit Is Return Is Return Repeat as Retu…" at bounding box center [360, 325] width 721 height 46
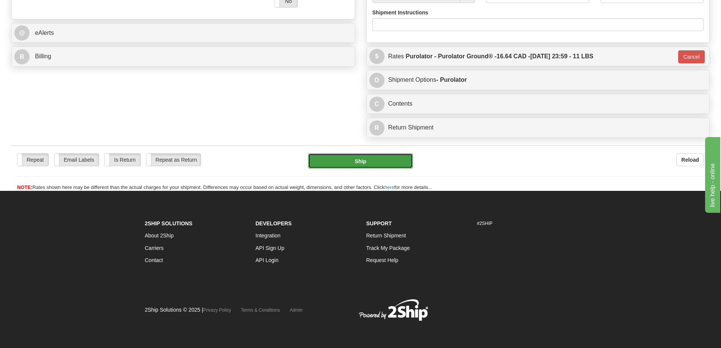
click at [371, 161] on button "Ship" at bounding box center [360, 160] width 105 height 15
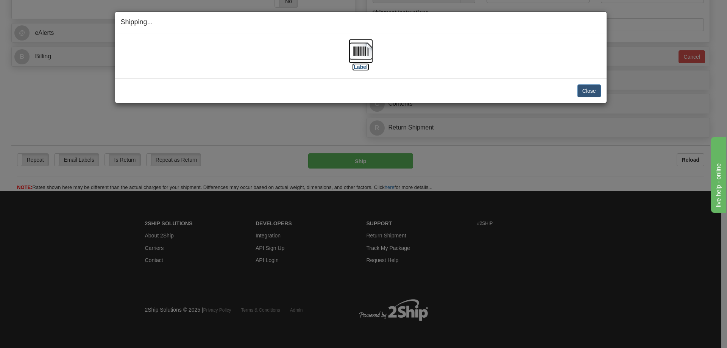
click at [368, 67] on label "[Label]" at bounding box center [360, 67] width 17 height 8
